Goal: Find contact information: Obtain details needed to contact an individual or organization

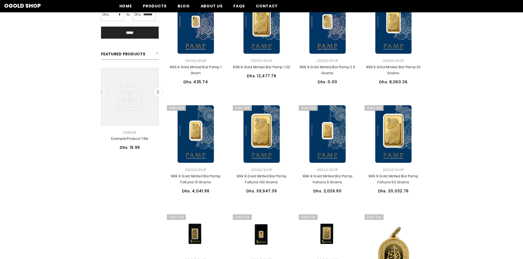
scroll to position [27, 0]
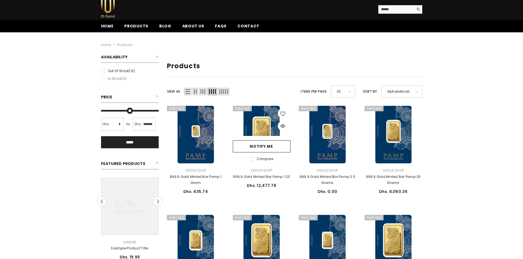
click at [263, 123] on link at bounding box center [262, 135] width 58 height 58
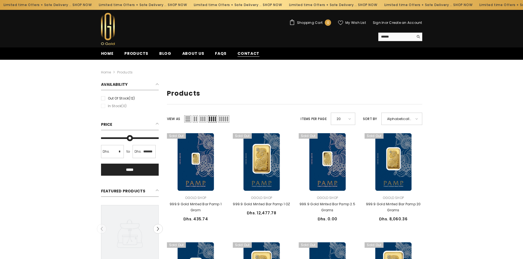
click at [244, 52] on span "Contact" at bounding box center [248, 54] width 22 height 6
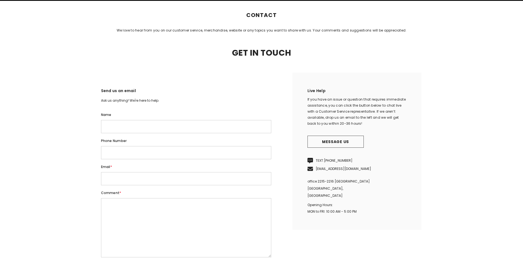
scroll to position [110, 0]
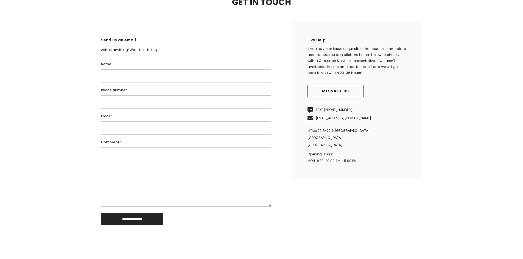
click at [129, 83] on input "Name" at bounding box center [186, 75] width 170 height 13
type input "**********"
click at [339, 112] on link "+971 50 647 5170" at bounding box center [338, 110] width 29 height 5
